Goal: Information Seeking & Learning: Learn about a topic

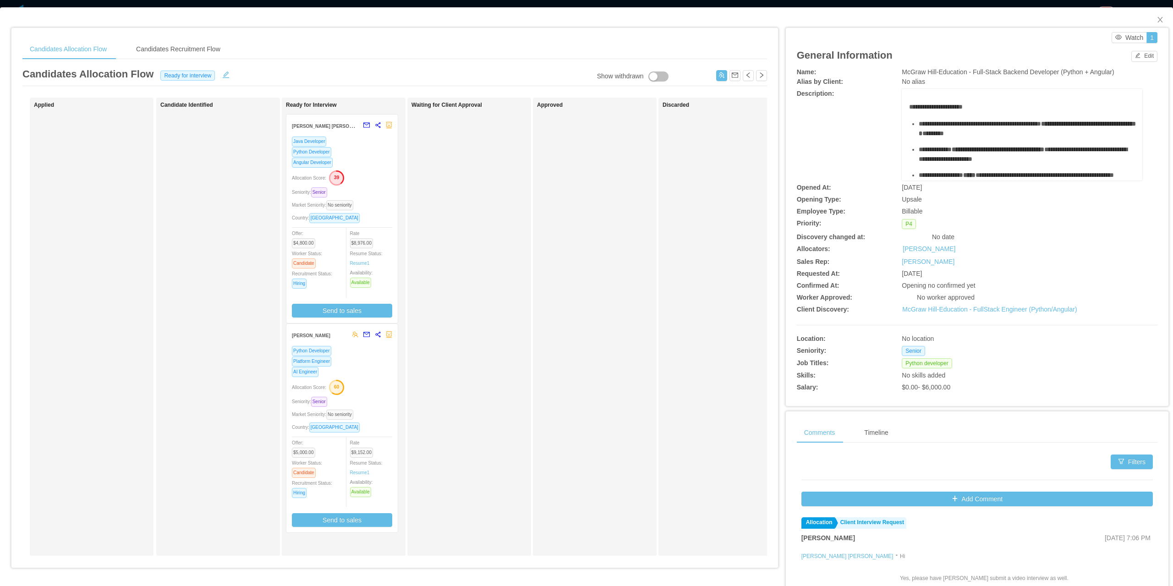
click at [387, 185] on div "Java Developer Python Developer Angular Developer Allocation Score: 39 Seniorit…" at bounding box center [342, 226] width 100 height 181
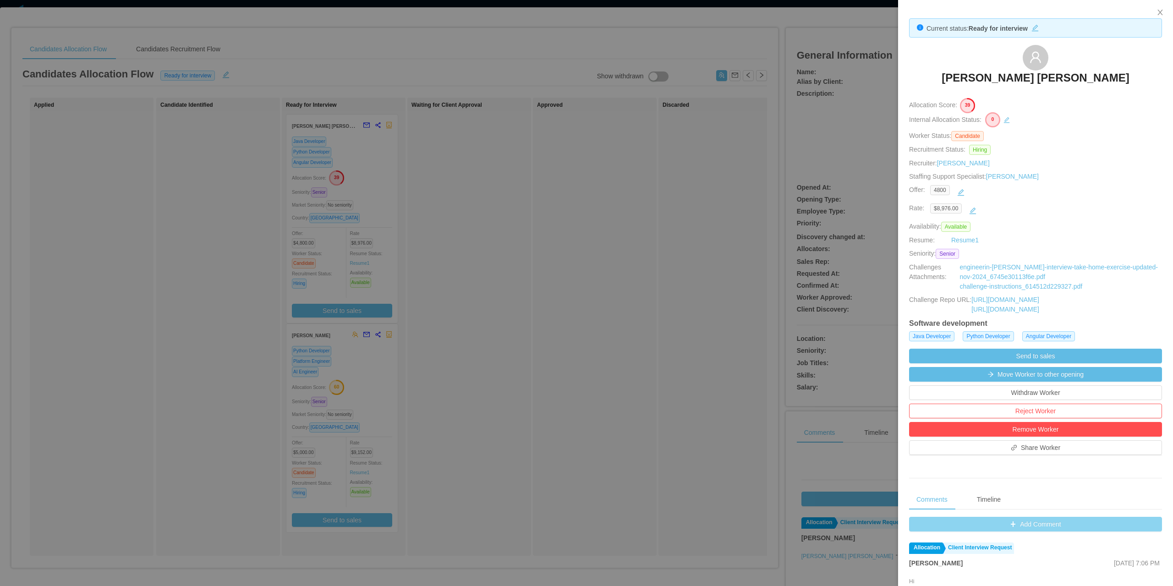
click at [1026, 524] on button "Add Comment" at bounding box center [1035, 524] width 253 height 15
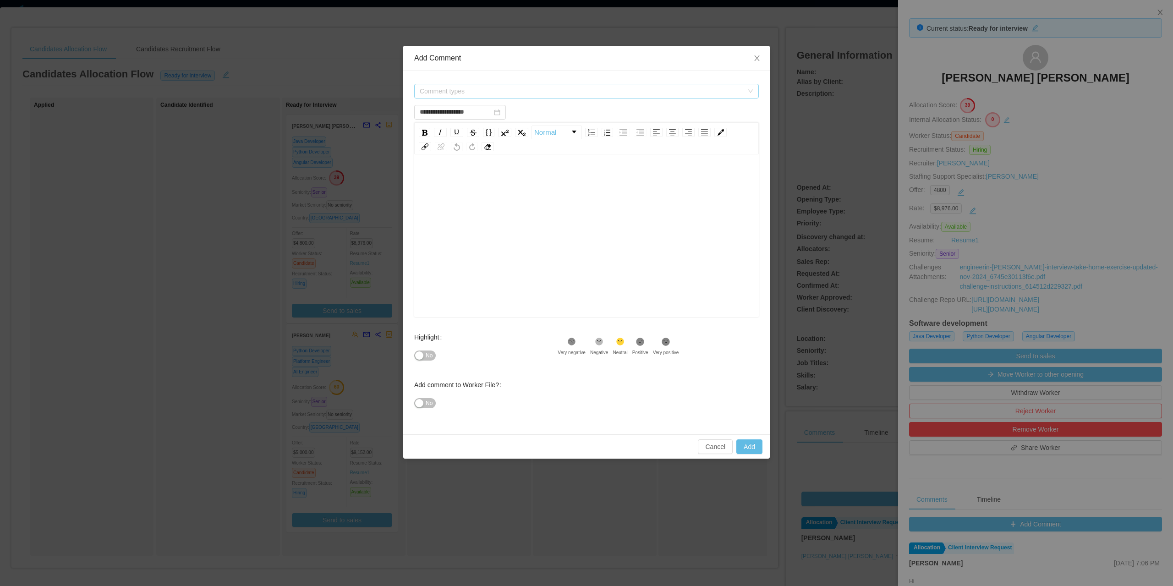
click at [509, 97] on span "Comment types" at bounding box center [584, 91] width 328 height 14
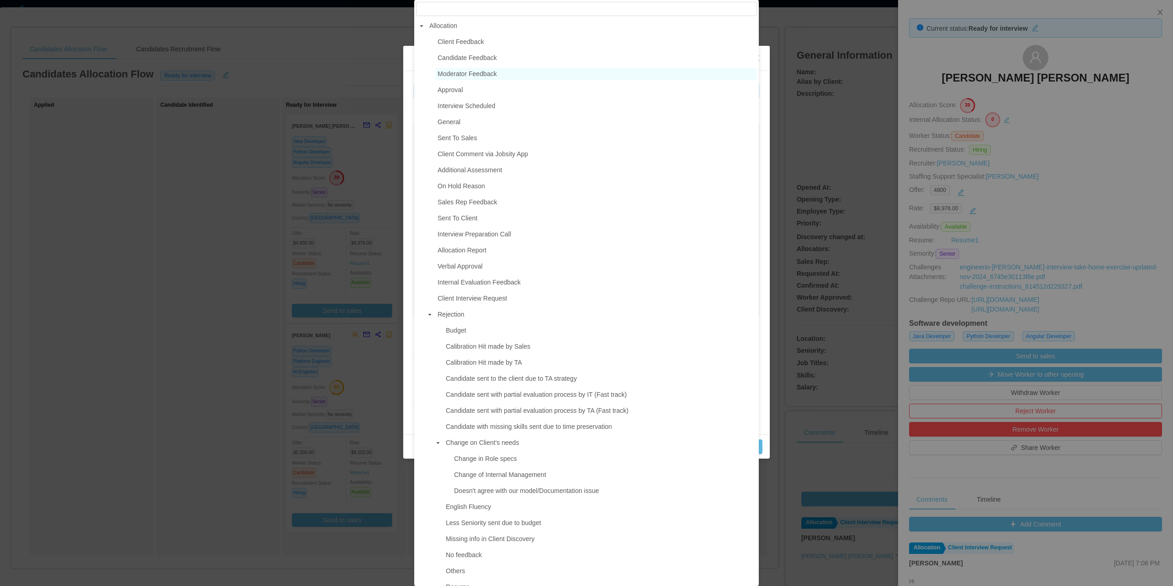
type input "**********"
click at [465, 77] on span "Moderator Feedback" at bounding box center [467, 73] width 59 height 7
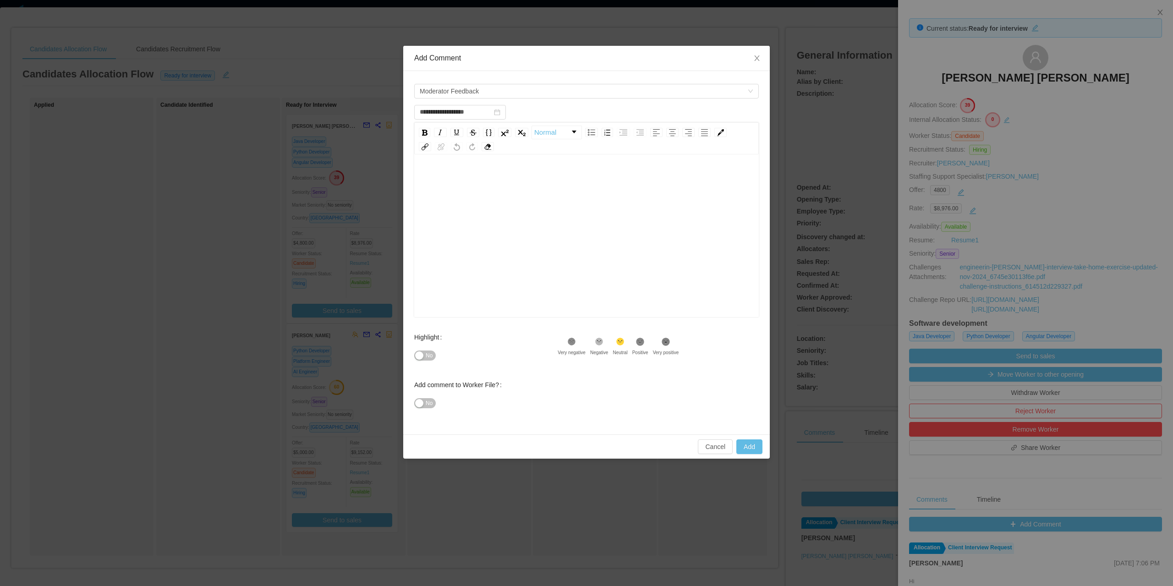
click at [500, 203] on div "rdw-editor" at bounding box center [587, 250] width 330 height 160
drag, startPoint x: 517, startPoint y: 274, endPoint x: 418, endPoint y: 254, distance: 101.0
click at [418, 254] on div "**********" at bounding box center [586, 237] width 345 height 160
click at [439, 361] on div "No" at bounding box center [485, 355] width 143 height 18
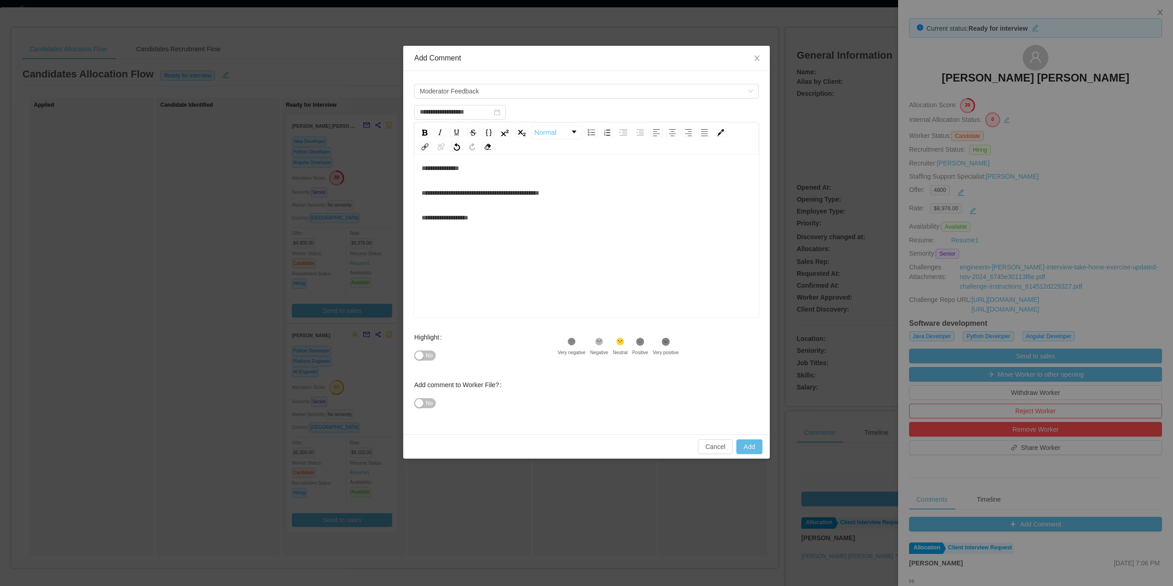
click at [432, 361] on button "No" at bounding box center [425, 356] width 22 height 10
click at [747, 441] on button "Add" at bounding box center [749, 447] width 26 height 15
type input "**********"
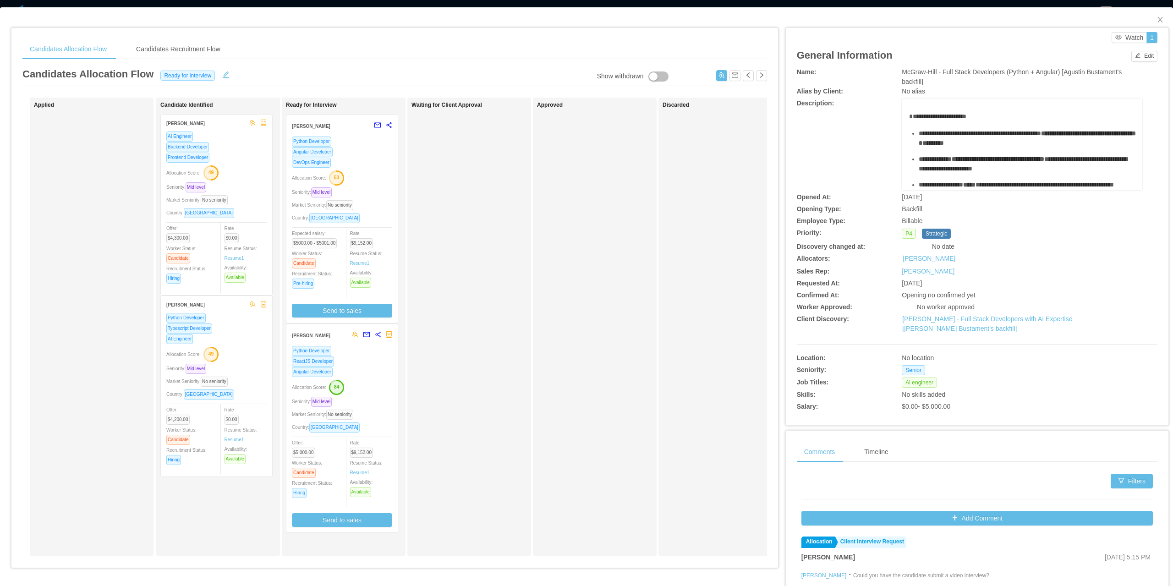
click at [356, 190] on div "Seniority: Mid level" at bounding box center [342, 192] width 100 height 11
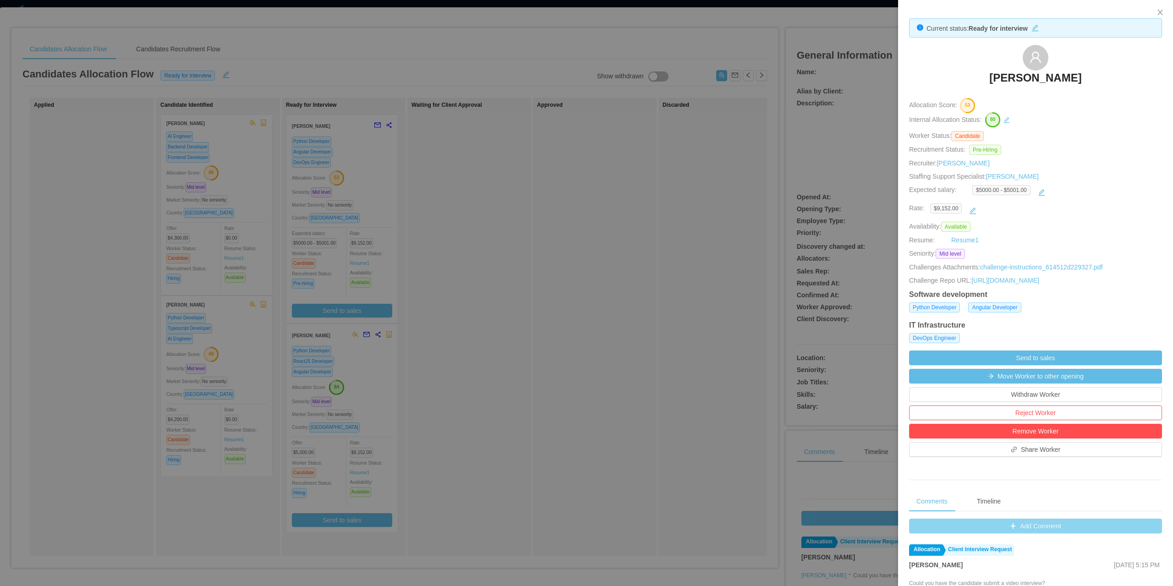
click at [1024, 529] on button "Add Comment" at bounding box center [1035, 526] width 253 height 15
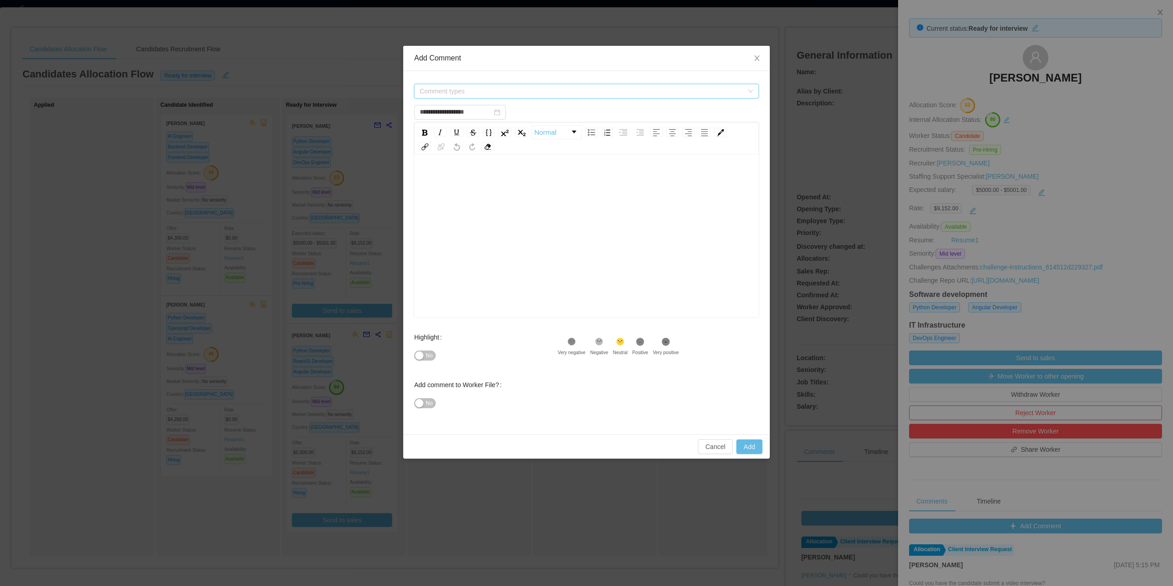
click at [431, 86] on span "Comment types" at bounding box center [584, 91] width 328 height 14
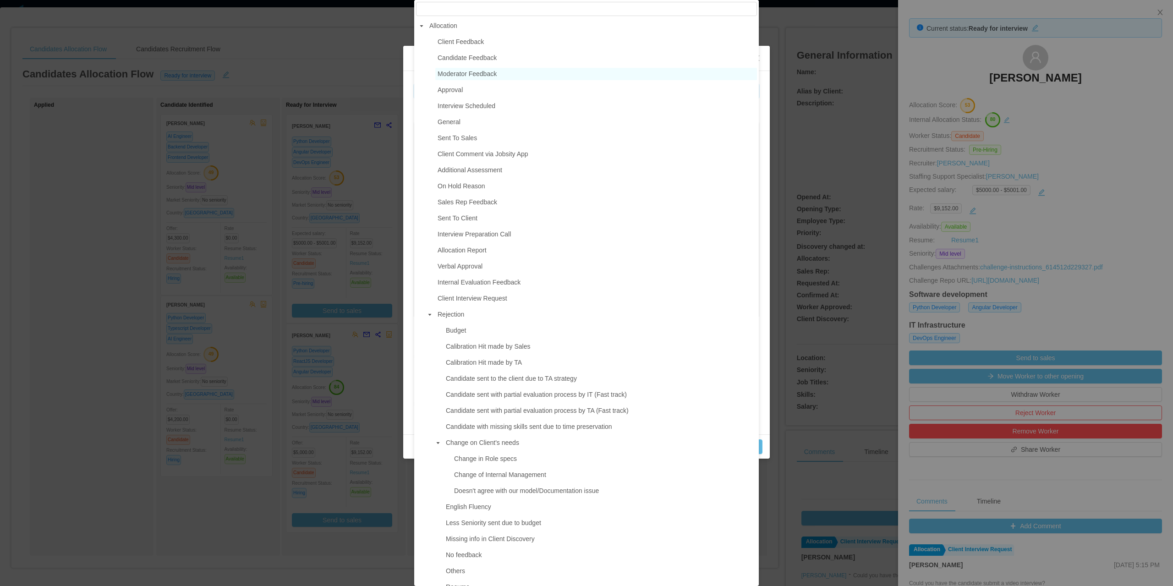
click at [498, 78] on span "Moderator Feedback" at bounding box center [596, 74] width 322 height 12
type input "**********"
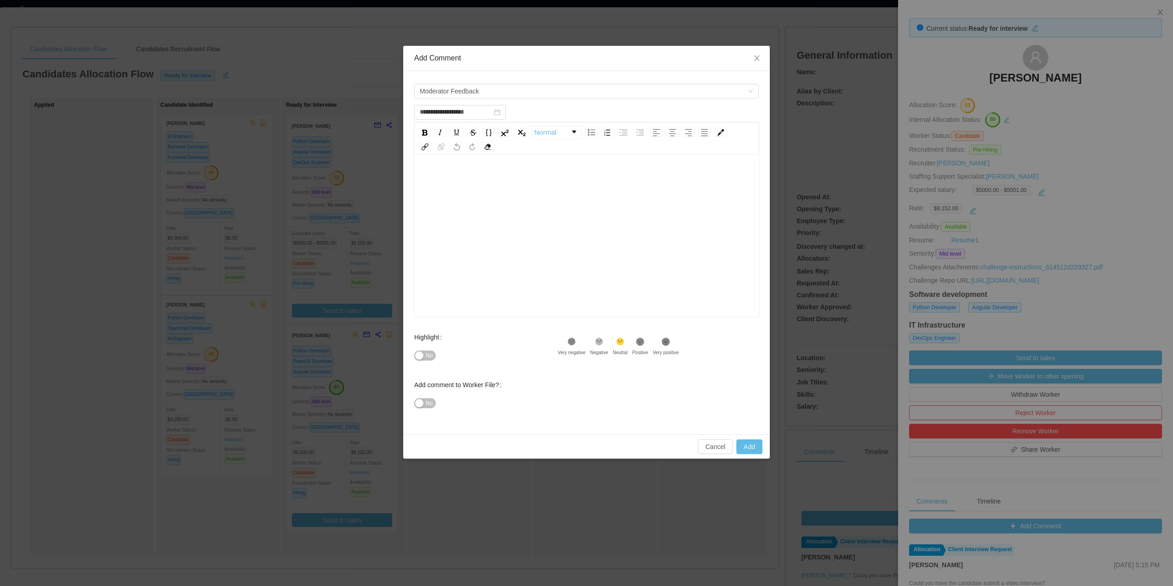
click at [481, 210] on div "rdw-editor" at bounding box center [587, 250] width 330 height 160
click at [465, 180] on span "**********" at bounding box center [462, 179] width 80 height 6
click at [517, 179] on span "**********" at bounding box center [478, 179] width 112 height 6
click at [429, 357] on span "No" at bounding box center [429, 355] width 7 height 9
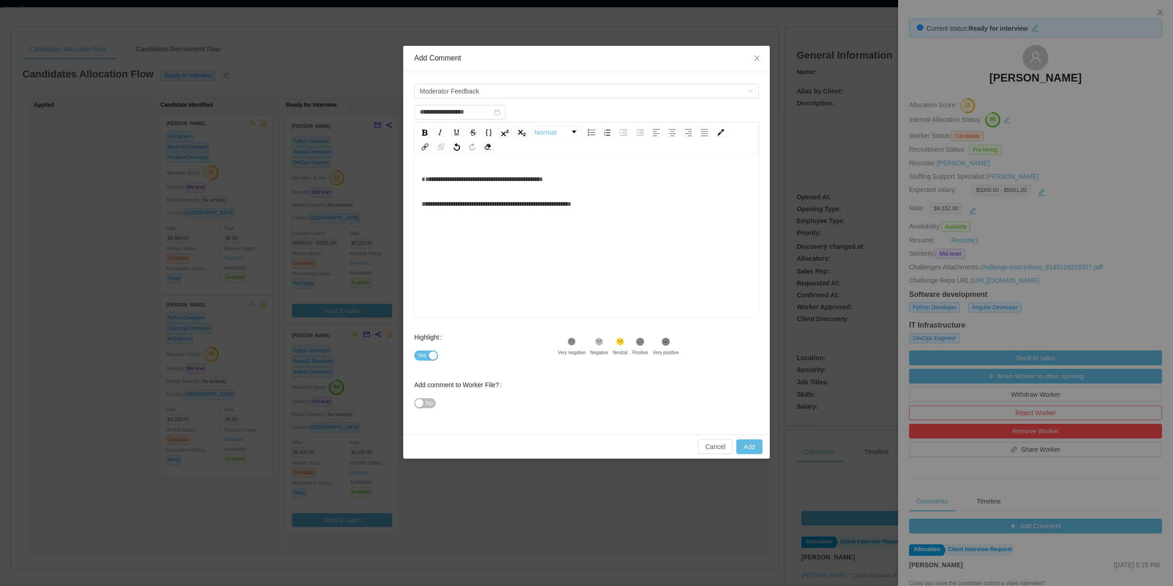
click at [425, 180] on span "**********" at bounding box center [482, 179] width 121 height 6
click at [647, 217] on div "**********" at bounding box center [587, 250] width 330 height 160
click at [743, 439] on div "Cancel Add" at bounding box center [586, 446] width 367 height 24
click at [752, 443] on button "Add" at bounding box center [749, 447] width 26 height 15
type input "**********"
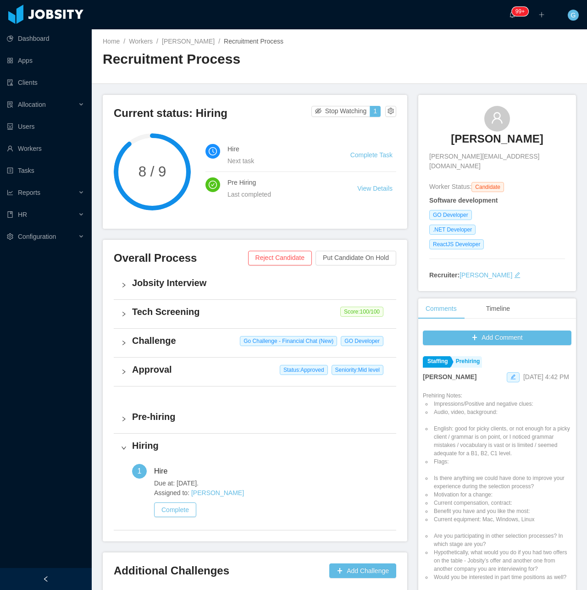
click at [485, 144] on h3 "Lucas Garcia" at bounding box center [497, 139] width 92 height 15
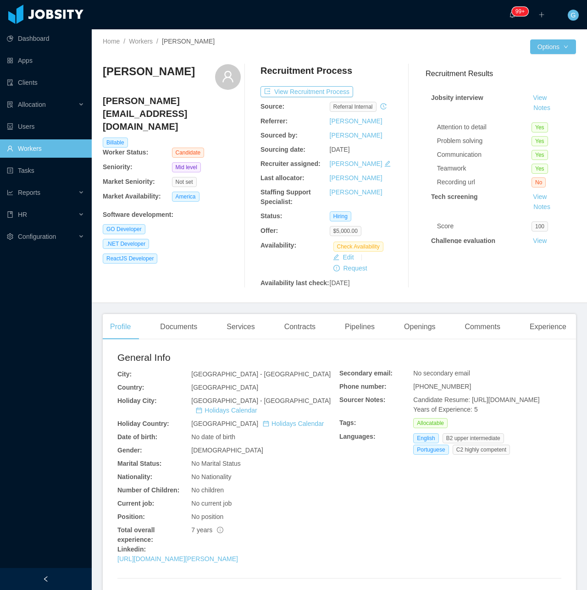
click at [150, 97] on h4 "garcia.mgo@gmail.com" at bounding box center [172, 113] width 138 height 38
copy h4 "garcia.mgo@gmail.com"
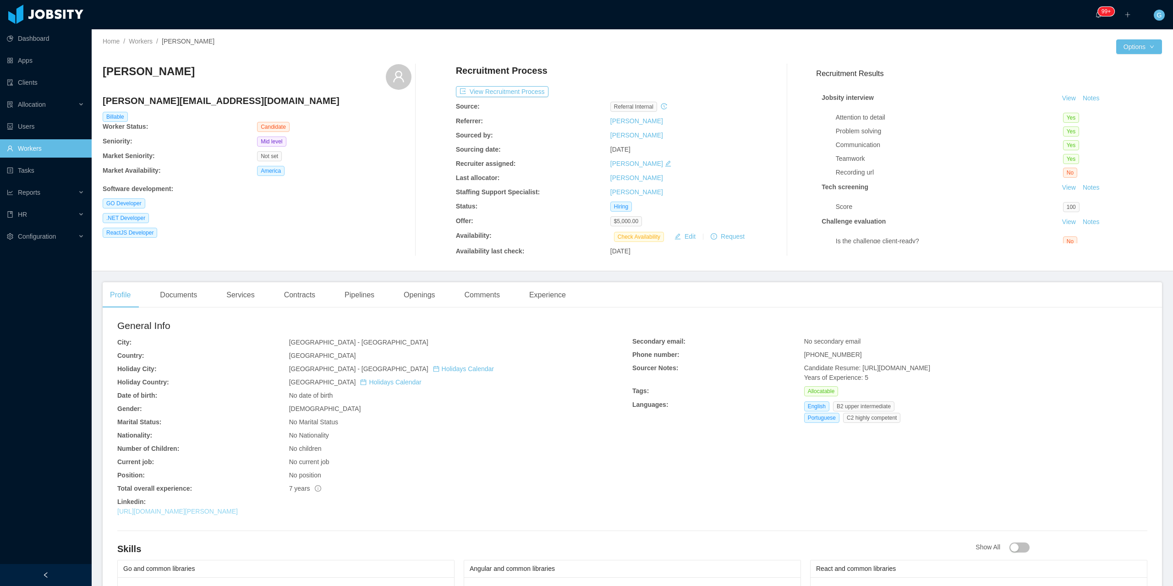
click at [201, 514] on link "[URL][DOMAIN_NAME][PERSON_NAME]" at bounding box center [177, 511] width 121 height 7
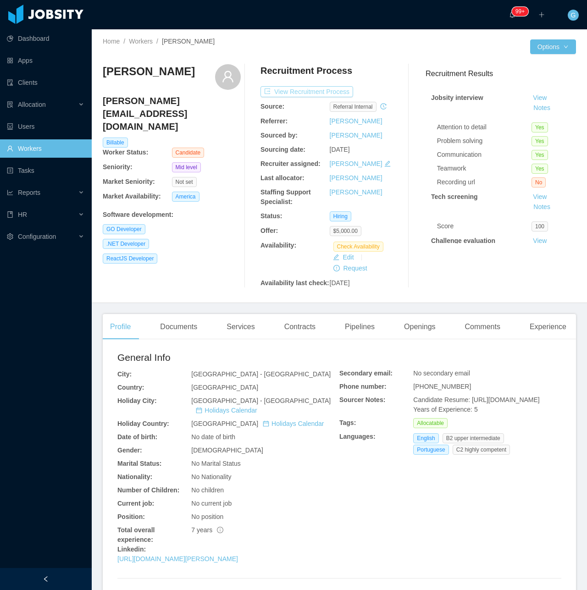
click at [291, 92] on button "View Recruitment Process" at bounding box center [306, 91] width 93 height 11
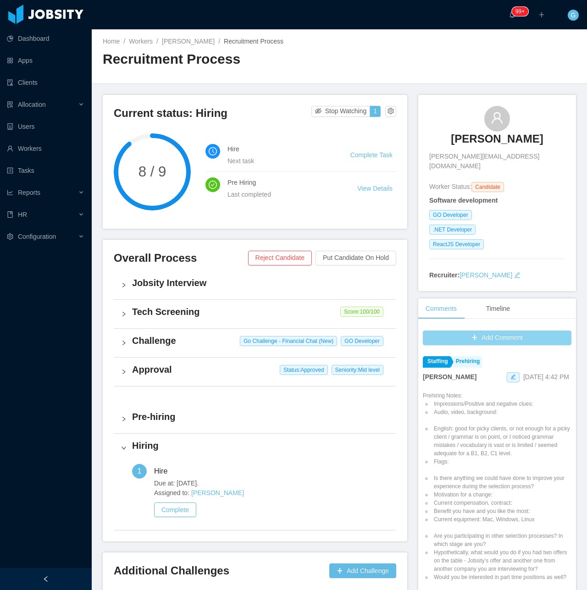
click at [460, 330] on button "Add Comment" at bounding box center [497, 337] width 148 height 15
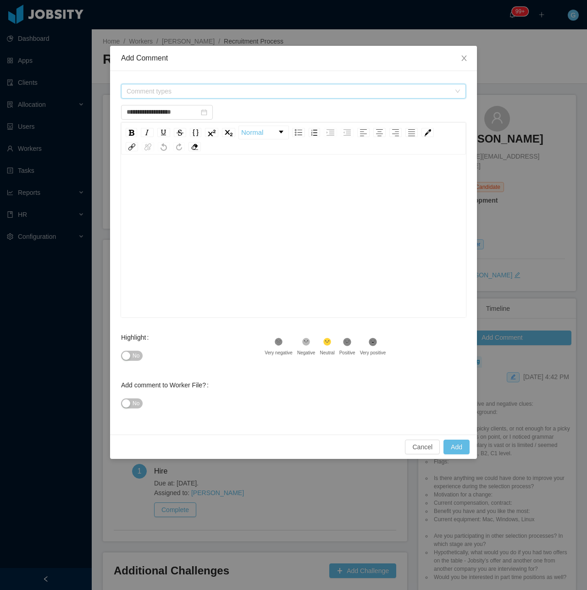
click at [151, 91] on span "Comment types" at bounding box center [288, 91] width 324 height 9
click at [162, 127] on span "Recruitment" at bounding box center [153, 125] width 34 height 7
click at [126, 130] on span at bounding box center [128, 126] width 11 height 11
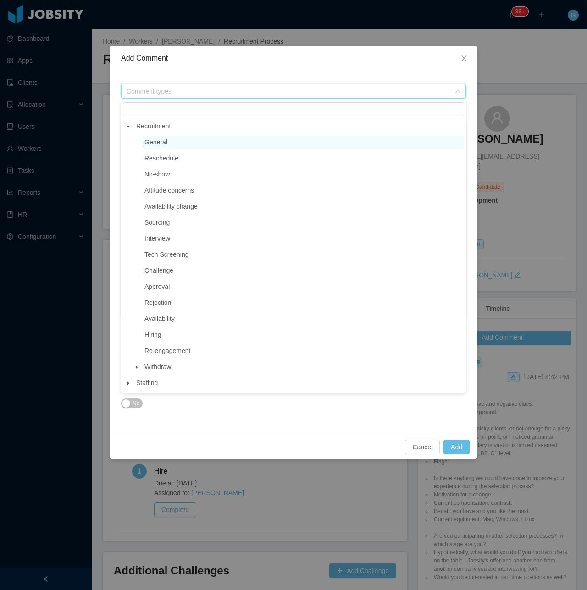
click at [159, 147] on span "General" at bounding box center [303, 142] width 322 height 12
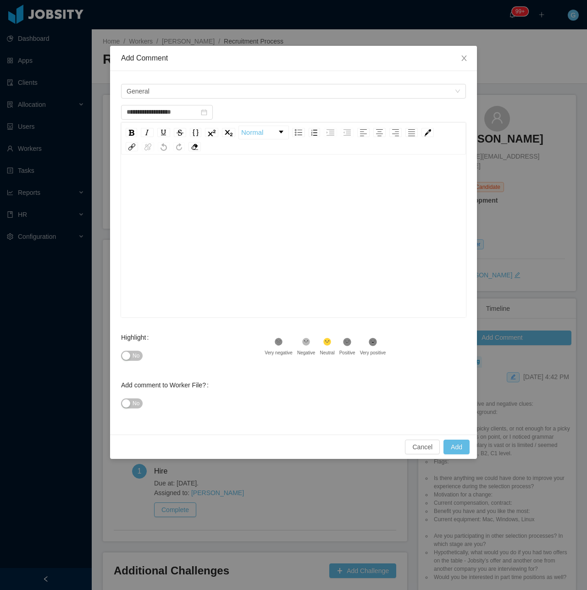
click at [162, 177] on div "rdw-editor" at bounding box center [293, 179] width 330 height 18
click at [138, 356] on span "No" at bounding box center [135, 355] width 7 height 9
click at [459, 445] on button "Add" at bounding box center [456, 447] width 26 height 15
type input "**********"
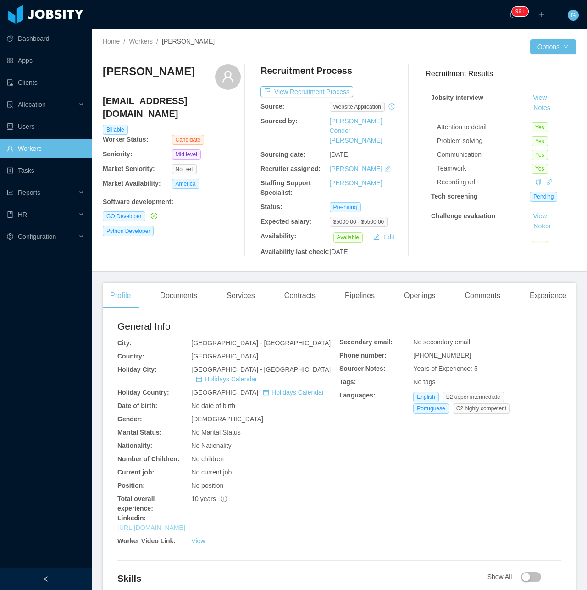
click at [180, 524] on link "[URL][DOMAIN_NAME]" at bounding box center [151, 527] width 68 height 7
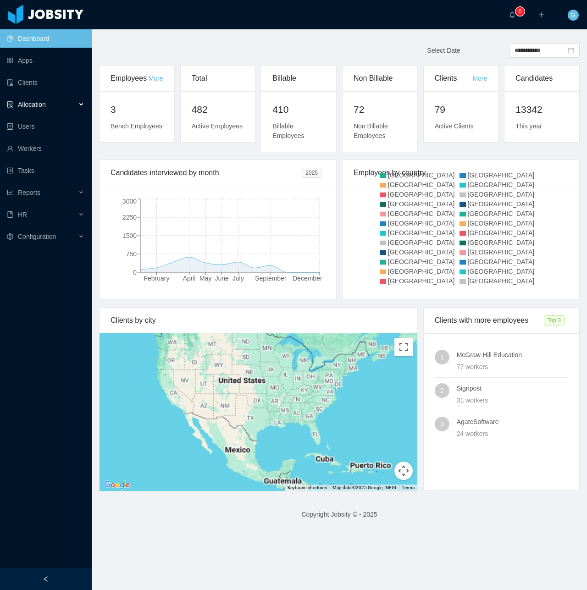
click at [54, 112] on div "Allocation" at bounding box center [46, 104] width 92 height 18
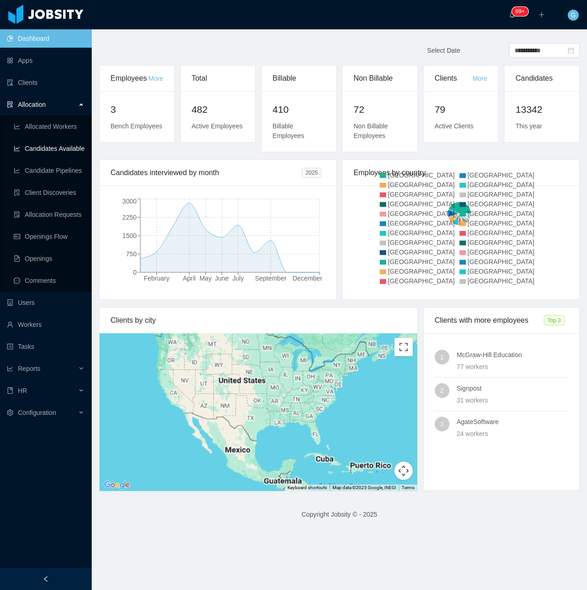
click at [49, 148] on link "Candidates Available" at bounding box center [49, 148] width 71 height 18
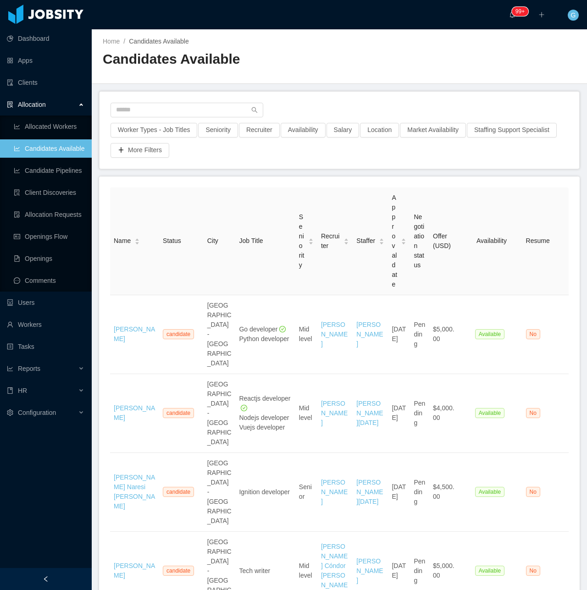
click at [136, 137] on div "Worker Types - Job Titles" at bounding box center [154, 133] width 88 height 20
click at [164, 133] on button "Worker Types - Job Titles" at bounding box center [153, 130] width 87 height 15
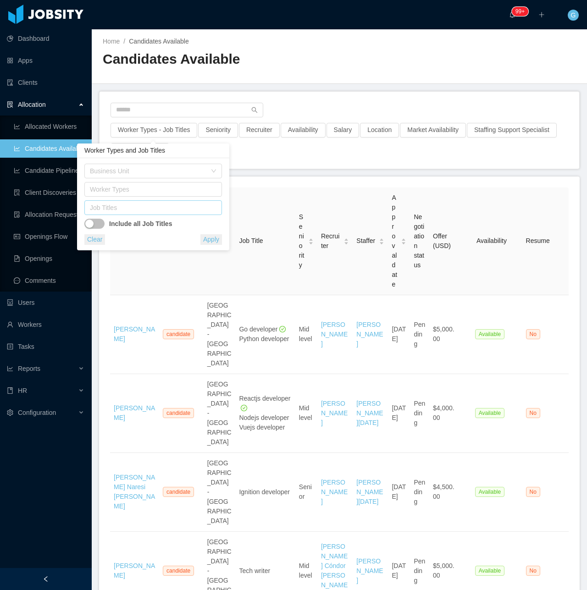
drag, startPoint x: 188, startPoint y: 201, endPoint x: 167, endPoint y: 205, distance: 21.4
click at [170, 201] on div "Job Titles" at bounding box center [151, 208] width 129 height 14
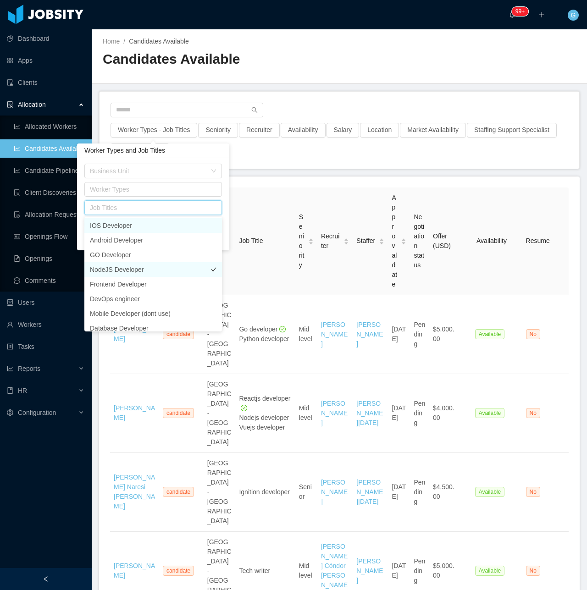
scroll to position [137, 0]
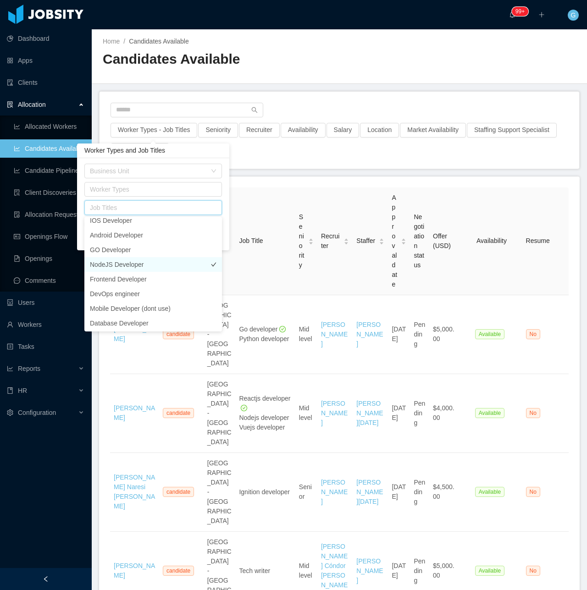
click at [156, 264] on li "NodeJS Developer" at bounding box center [152, 264] width 137 height 15
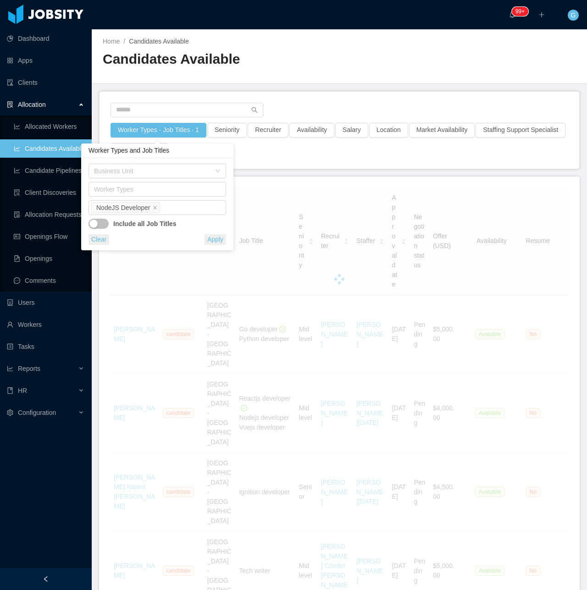
click at [228, 233] on div "Business Unit Worker Types Job Titles NodeJS Developer Include all Job Titles C…" at bounding box center [157, 204] width 152 height 92
click at [219, 243] on button "Apply" at bounding box center [215, 239] width 22 height 11
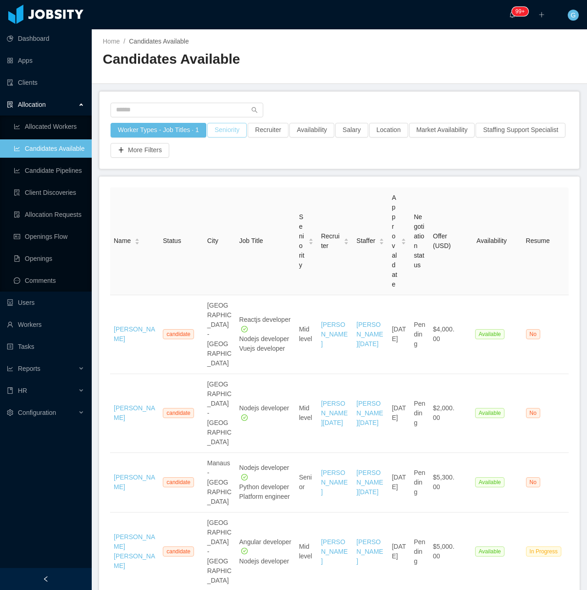
click at [220, 129] on button "Seniority" at bounding box center [226, 130] width 39 height 15
click at [189, 172] on div "Seniorities" at bounding box center [222, 170] width 122 height 9
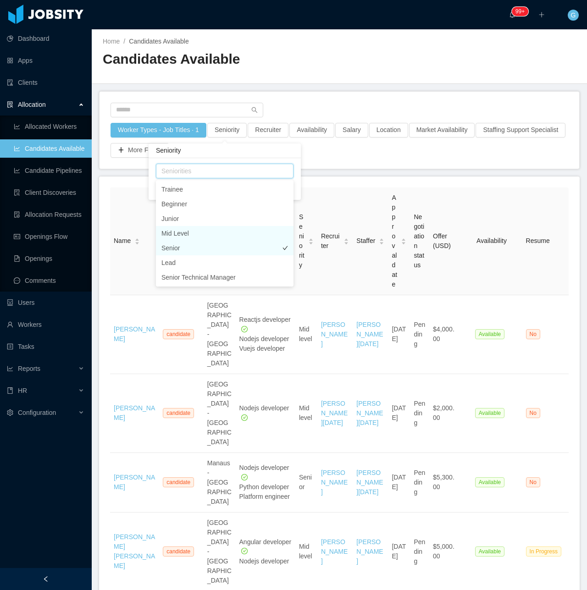
drag, startPoint x: 187, startPoint y: 236, endPoint x: 183, endPoint y: 242, distance: 6.9
click at [187, 236] on li "Mid Level" at bounding box center [224, 233] width 137 height 15
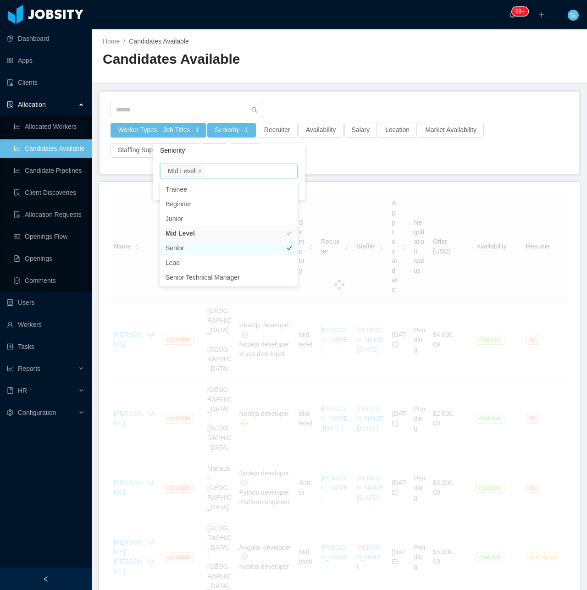
click at [180, 246] on li "Senior" at bounding box center [228, 248] width 137 height 15
click at [280, 159] on div "Seniorities Mid Level Senior Clear Apply" at bounding box center [229, 179] width 152 height 42
click at [284, 195] on div "Seniorities Mid Level Senior Clear Apply" at bounding box center [229, 179] width 152 height 42
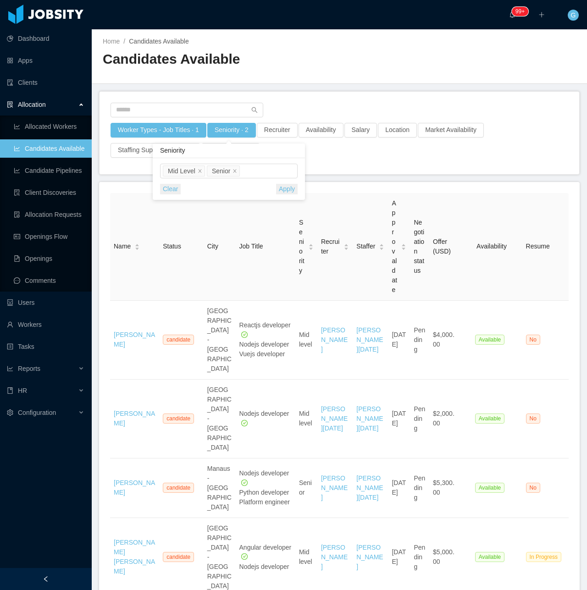
click at [279, 192] on button "Apply" at bounding box center [287, 189] width 22 height 11
click at [359, 127] on button "Salary" at bounding box center [360, 130] width 33 height 15
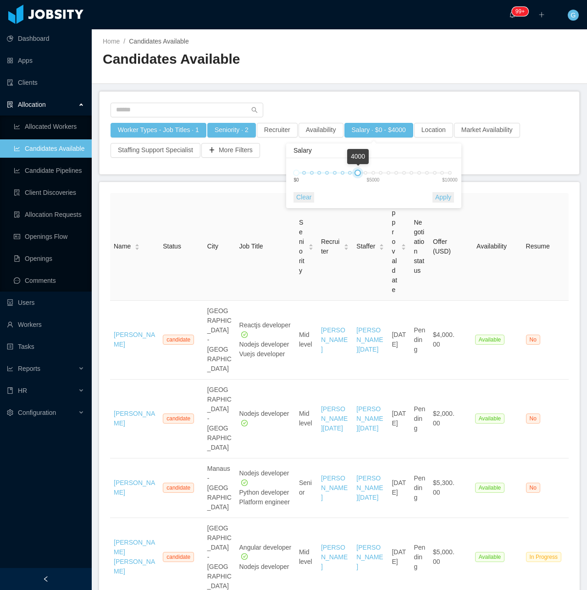
drag, startPoint x: 433, startPoint y: 175, endPoint x: 356, endPoint y: 169, distance: 77.2
click at [356, 169] on div "0 4000 $0 $5000 $10000" at bounding box center [370, 176] width 163 height 34
click at [444, 196] on button "Apply" at bounding box center [443, 197] width 22 height 11
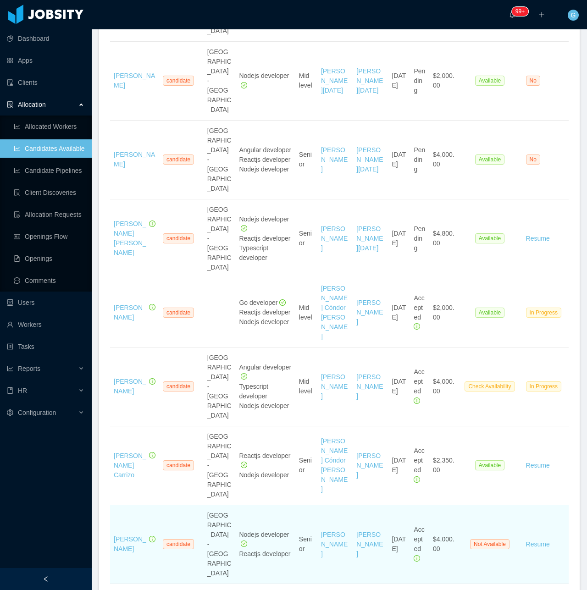
scroll to position [367, 0]
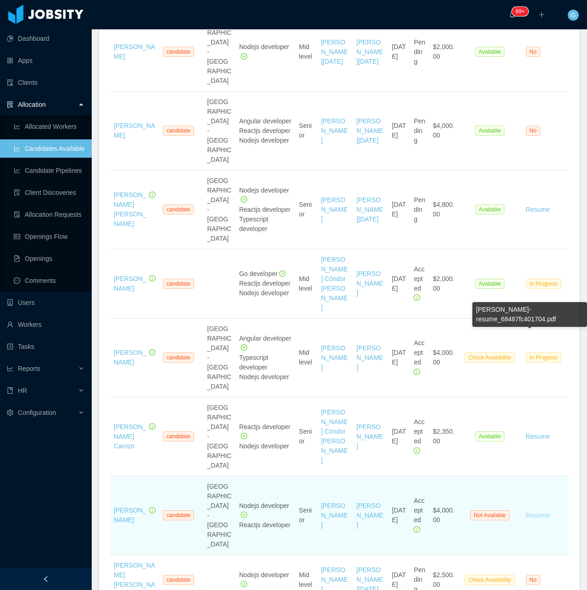
click at [533, 511] on link "Resume" at bounding box center [538, 516] width 24 height 10
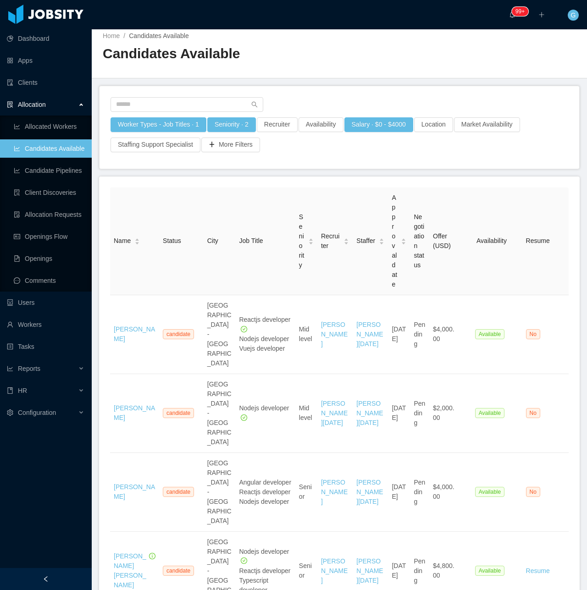
scroll to position [0, 0]
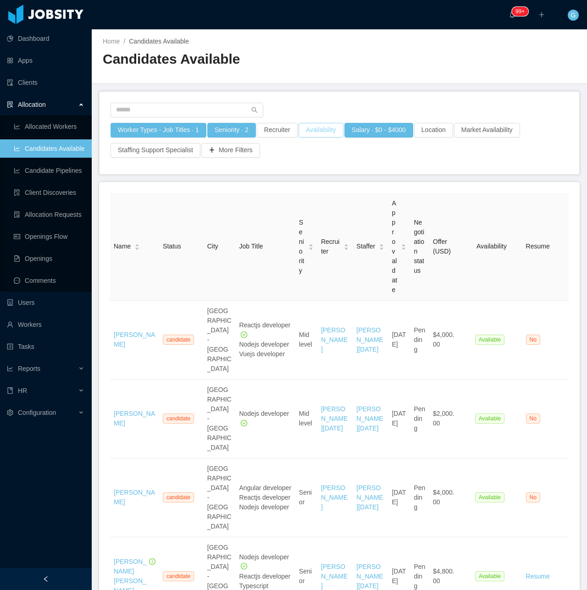
click at [314, 132] on button "Availability" at bounding box center [320, 130] width 45 height 15
drag, startPoint x: 249, startPoint y: 172, endPoint x: 270, endPoint y: 175, distance: 20.9
click at [255, 172] on div "Select one" at bounding box center [316, 171] width 137 height 15
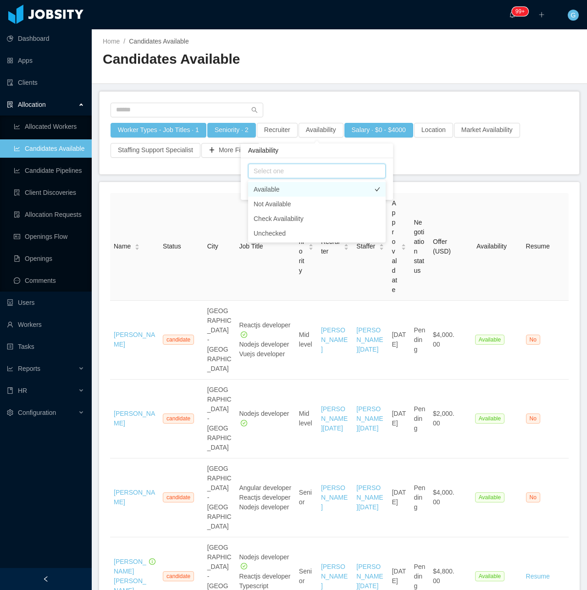
click at [274, 182] on li "Available" at bounding box center [316, 189] width 137 height 15
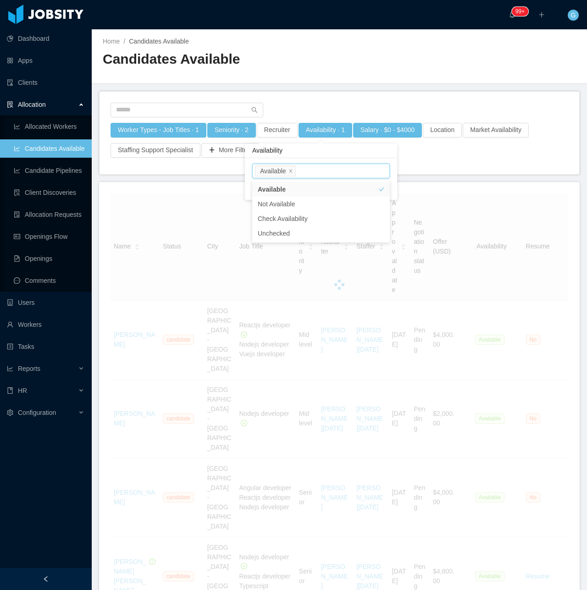
click at [335, 155] on div "Availability" at bounding box center [321, 150] width 152 height 15
click at [373, 188] on button "Apply" at bounding box center [379, 189] width 22 height 11
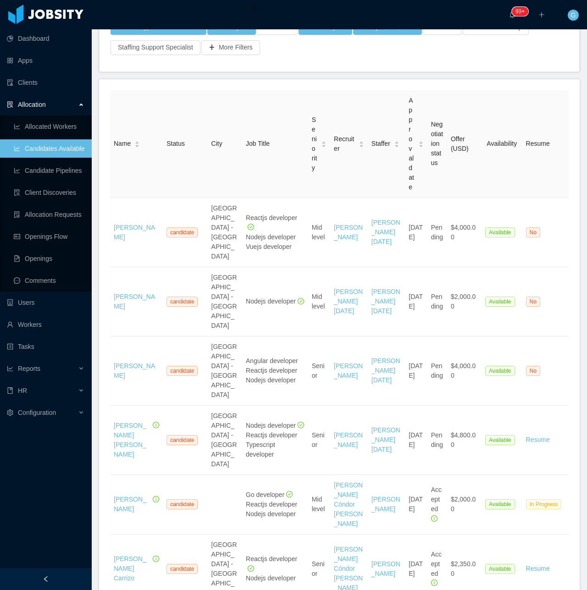
scroll to position [92, 0]
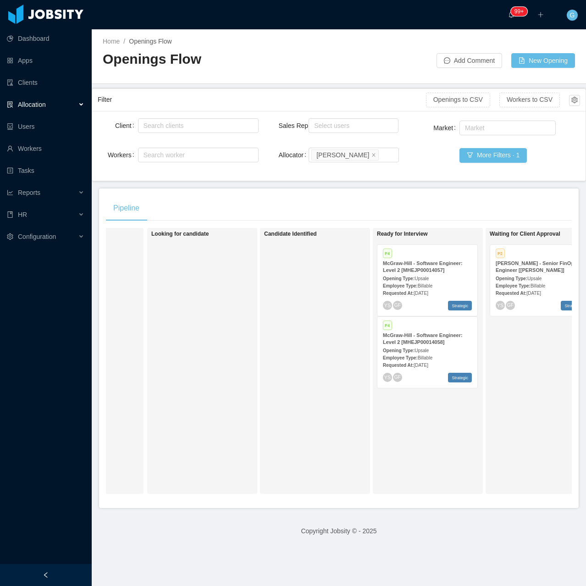
scroll to position [0, 82]
click at [480, 157] on button "More Filters · 1" at bounding box center [492, 155] width 67 height 15
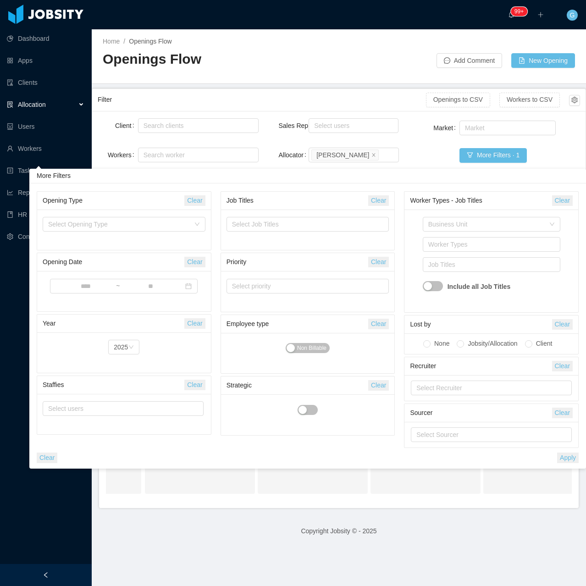
click at [315, 173] on div "More Filters" at bounding box center [307, 176] width 556 height 15
click at [383, 155] on div "Search allocators Guido Fernandez" at bounding box center [352, 155] width 82 height 14
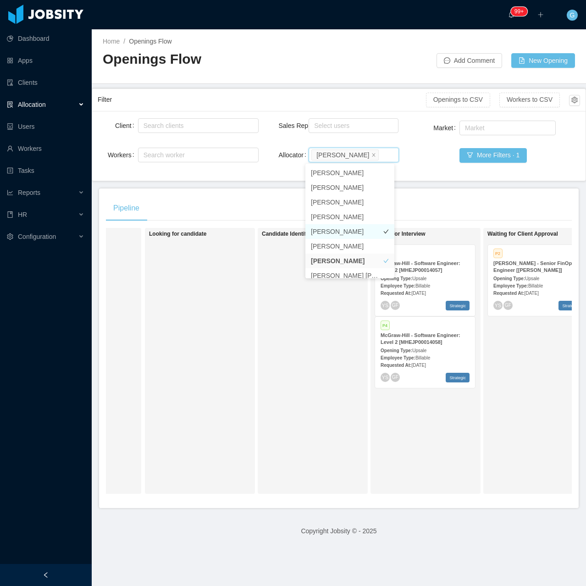
click at [346, 228] on li "Luisa Romero" at bounding box center [349, 231] width 89 height 15
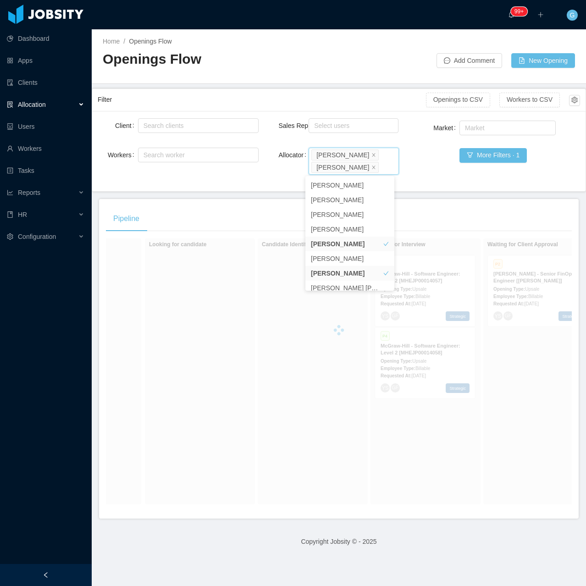
click at [435, 184] on div "Market Market More Filters · 1" at bounding box center [499, 152] width 161 height 67
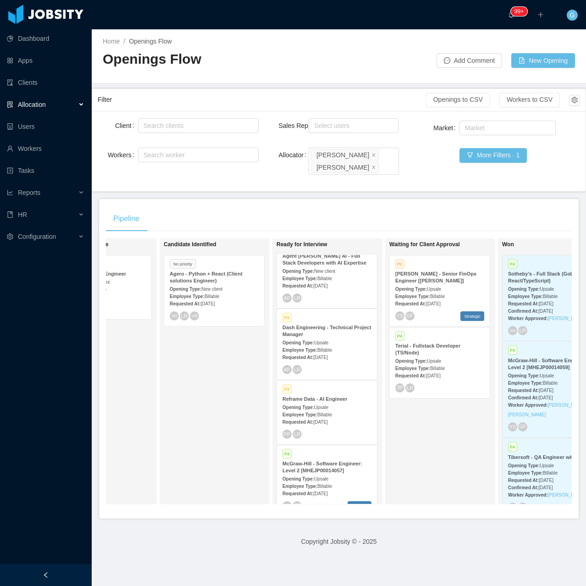
scroll to position [642, 0]
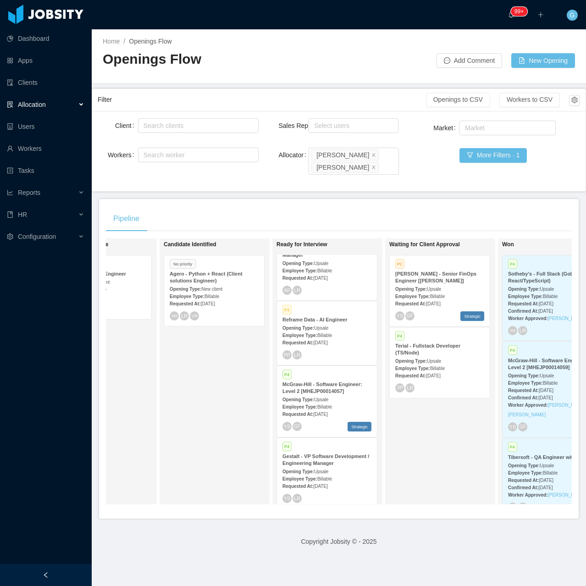
click at [437, 366] on span "Billable" at bounding box center [437, 368] width 15 height 5
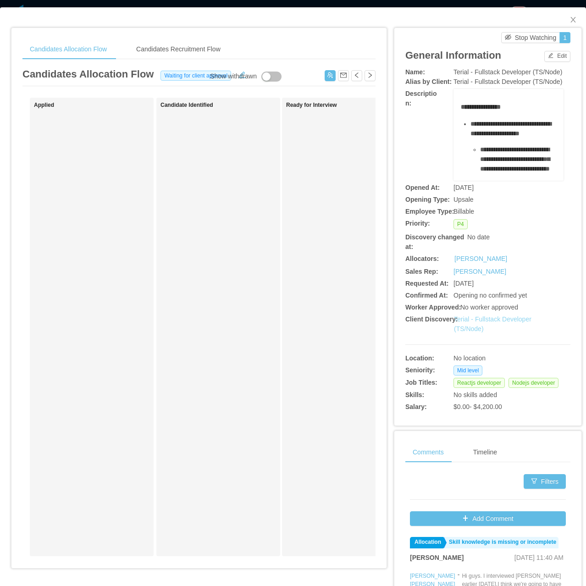
click at [463, 331] on link "Terial - Fullstack Developer (TS/Node)" at bounding box center [492, 323] width 77 height 17
drag, startPoint x: 444, startPoint y: 71, endPoint x: 558, endPoint y: 72, distance: 114.6
click at [558, 72] on div "Name: Terial - Fullstack Developer (TS/Node)" at bounding box center [487, 72] width 165 height 10
copy div "Terial - Fullstack Developer (TS/Node)"
click at [546, 60] on button "Edit" at bounding box center [557, 56] width 26 height 11
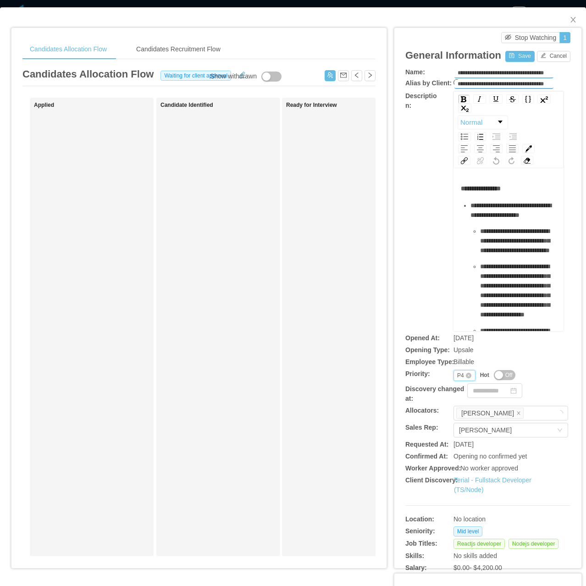
click at [457, 373] on div "P4" at bounding box center [460, 375] width 7 height 10
click at [461, 404] on li "P2" at bounding box center [458, 405] width 21 height 15
click at [509, 60] on button "Save" at bounding box center [519, 56] width 29 height 11
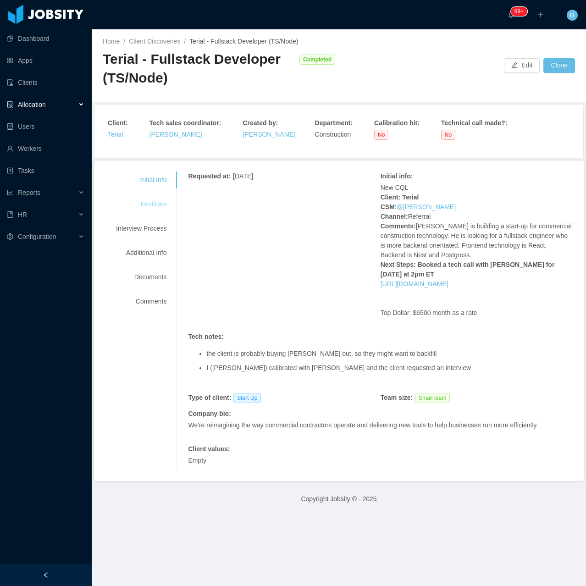
click at [155, 211] on div "Positions" at bounding box center [141, 204] width 72 height 17
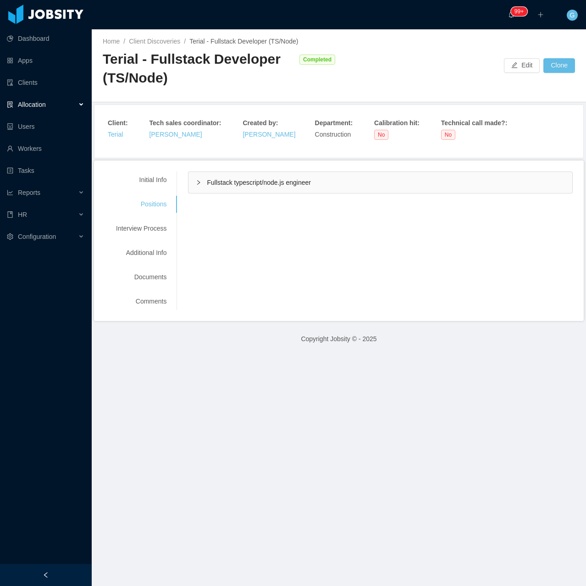
click at [215, 181] on span "Fullstack typescript/node.js engineer" at bounding box center [259, 182] width 104 height 7
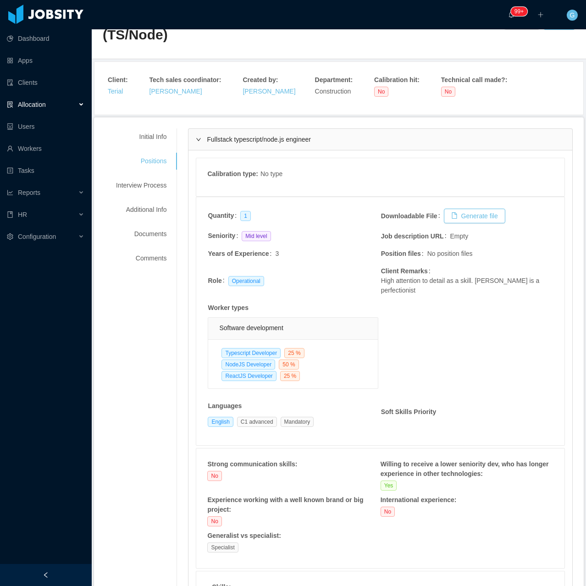
scroll to position [46, 0]
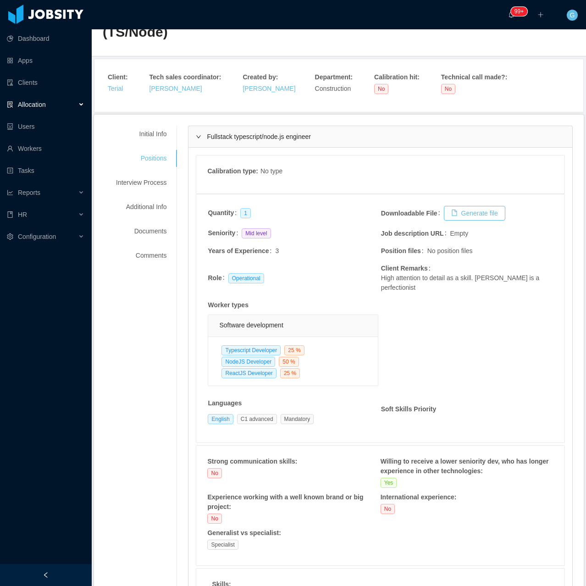
click at [139, 143] on div "Initial Info Positions Interview Process Additional Info Documents Comments" at bounding box center [141, 195] width 72 height 138
click at [151, 134] on div "Initial Info" at bounding box center [141, 134] width 72 height 17
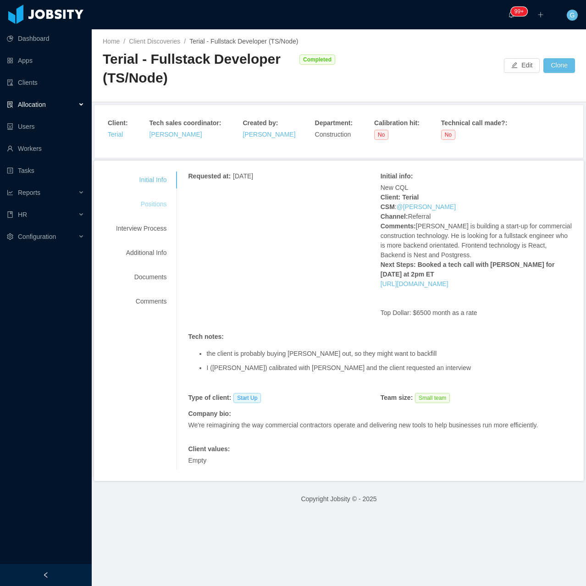
click at [155, 211] on div "Positions" at bounding box center [141, 204] width 72 height 17
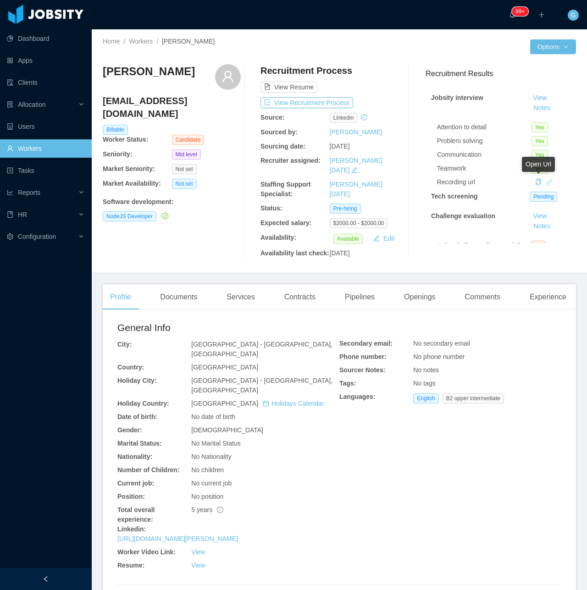
click at [546, 179] on icon "icon: link" at bounding box center [549, 182] width 6 height 6
click at [546, 183] on icon "icon: link" at bounding box center [549, 182] width 6 height 6
click at [314, 104] on button "View Recruitment Process" at bounding box center [306, 102] width 93 height 11
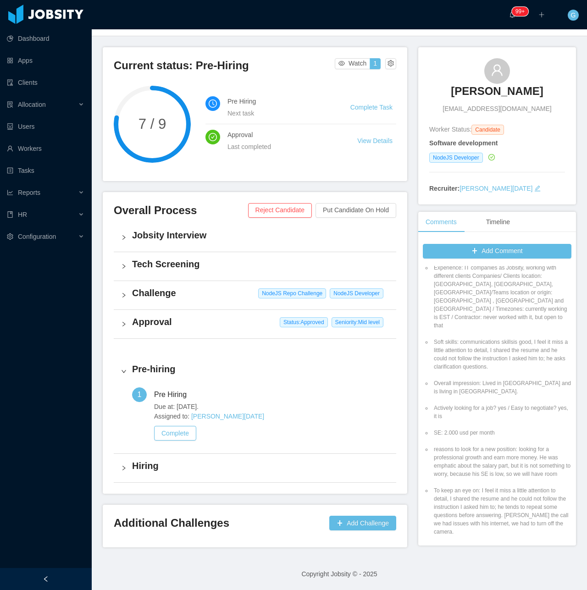
scroll to position [367, 0]
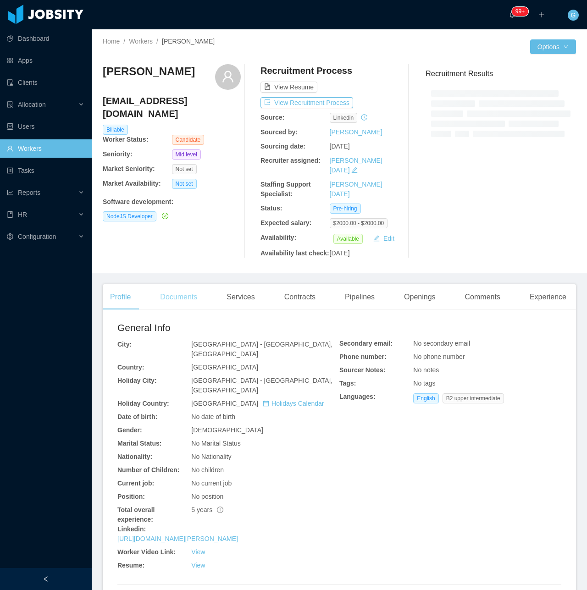
click at [166, 219] on div "[PERSON_NAME] [EMAIL_ADDRESS][DOMAIN_NAME] Billable Worker Status: Candidate Se…" at bounding box center [172, 161] width 138 height 194
click at [186, 290] on div "Documents" at bounding box center [179, 297] width 52 height 26
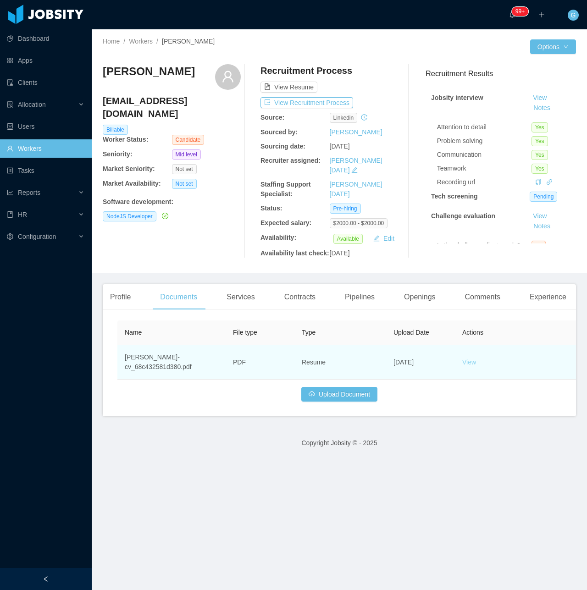
click at [467, 358] on link "View" at bounding box center [469, 361] width 14 height 7
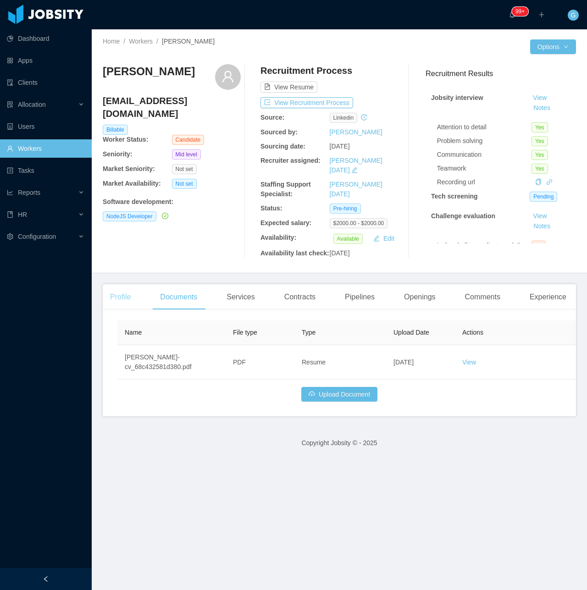
click at [122, 284] on div "Profile" at bounding box center [120, 297] width 35 height 26
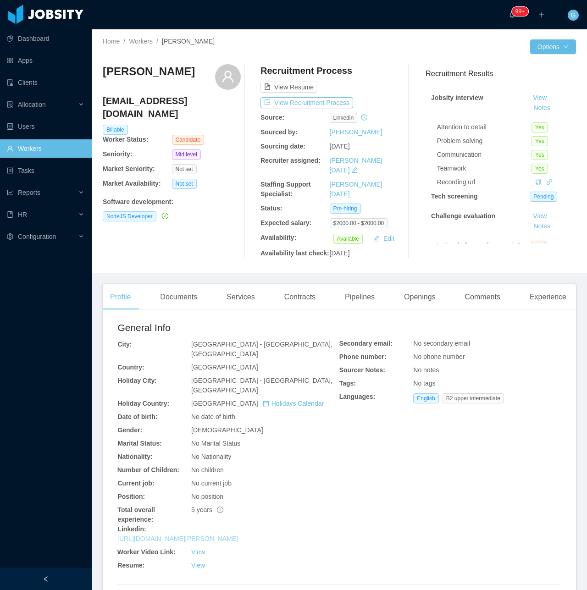
click at [210, 535] on link "[URL][DOMAIN_NAME][PERSON_NAME]" at bounding box center [177, 538] width 121 height 7
drag, startPoint x: 105, startPoint y: 77, endPoint x: 182, endPoint y: 78, distance: 77.0
click at [182, 78] on div "[PERSON_NAME]" at bounding box center [172, 77] width 138 height 26
copy h3 "[PERSON_NAME]"
click at [546, 181] on icon "icon: link" at bounding box center [549, 182] width 6 height 6
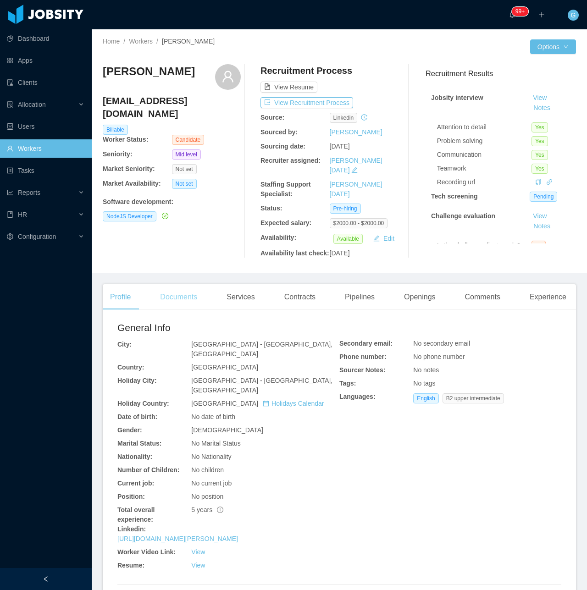
click at [181, 293] on div "Documents" at bounding box center [179, 297] width 52 height 26
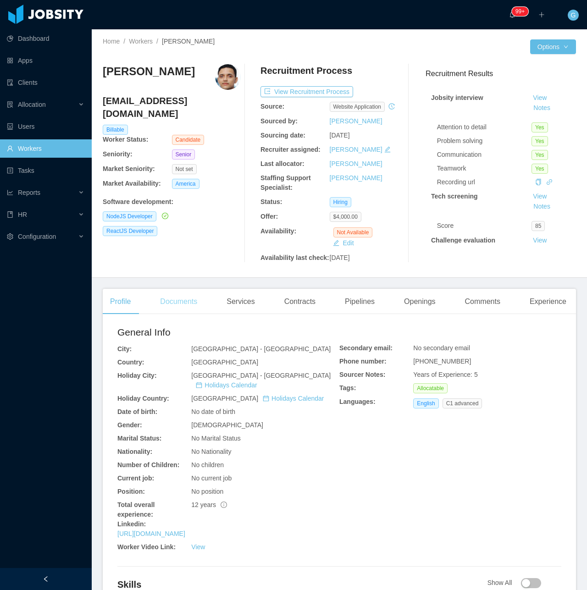
drag, startPoint x: 174, startPoint y: 308, endPoint x: 175, endPoint y: 303, distance: 5.7
click at [173, 308] on div "Documents" at bounding box center [179, 302] width 52 height 26
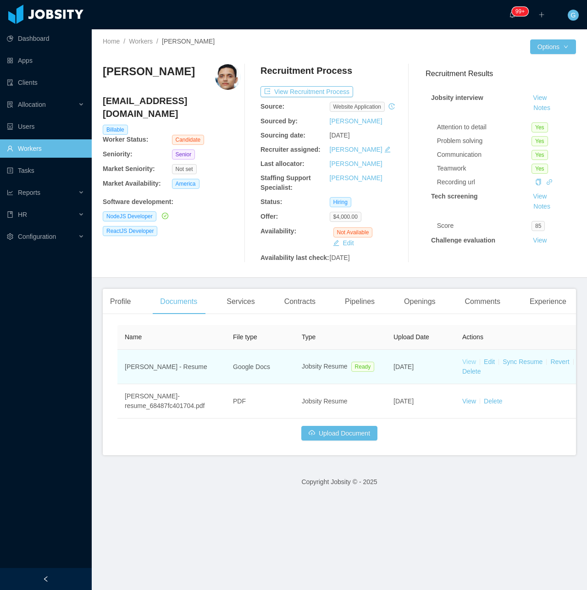
click at [469, 362] on link "View" at bounding box center [469, 361] width 14 height 7
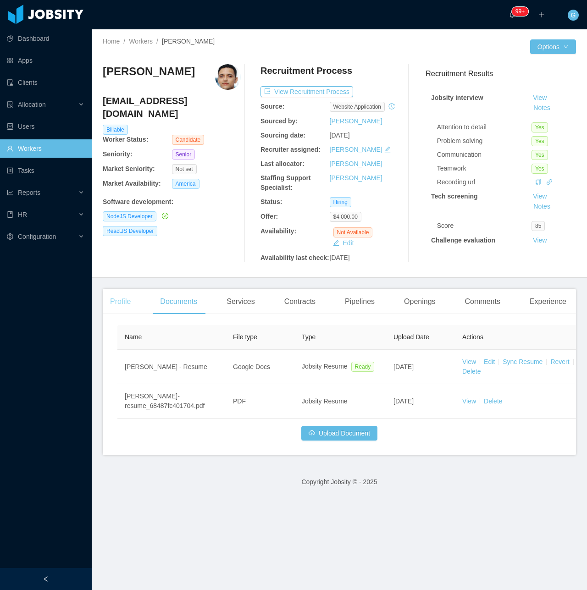
click at [115, 290] on div "Profile" at bounding box center [120, 302] width 35 height 26
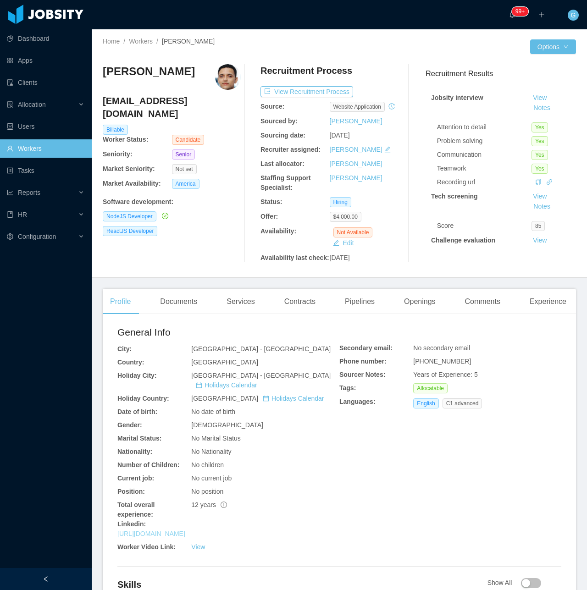
click at [185, 530] on link "[URL][DOMAIN_NAME]" at bounding box center [151, 533] width 68 height 7
click at [297, 99] on div "Recruitment Process View Recruitment Process Source: website application Source…" at bounding box center [329, 163] width 138 height 198
click at [292, 90] on button "View Recruitment Process" at bounding box center [306, 91] width 93 height 11
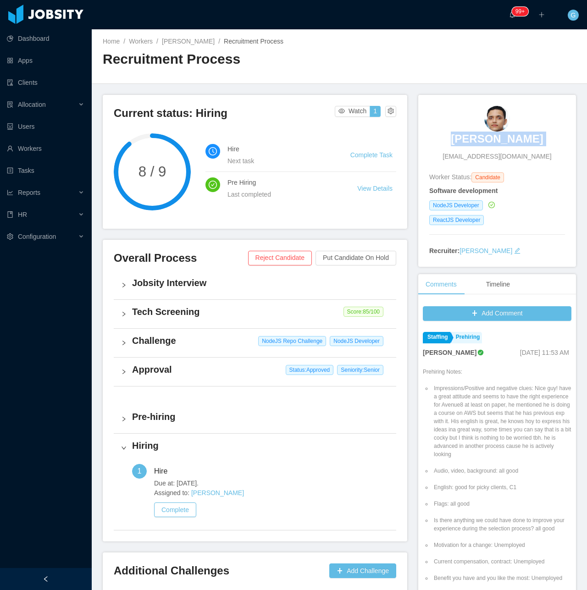
drag, startPoint x: 450, startPoint y: 145, endPoint x: 460, endPoint y: 144, distance: 9.7
click at [460, 144] on div "[PERSON_NAME] [EMAIL_ADDRESS][DOMAIN_NAME]" at bounding box center [497, 133] width 136 height 55
copy h3 "[PERSON_NAME]"
